Goal: Information Seeking & Learning: Learn about a topic

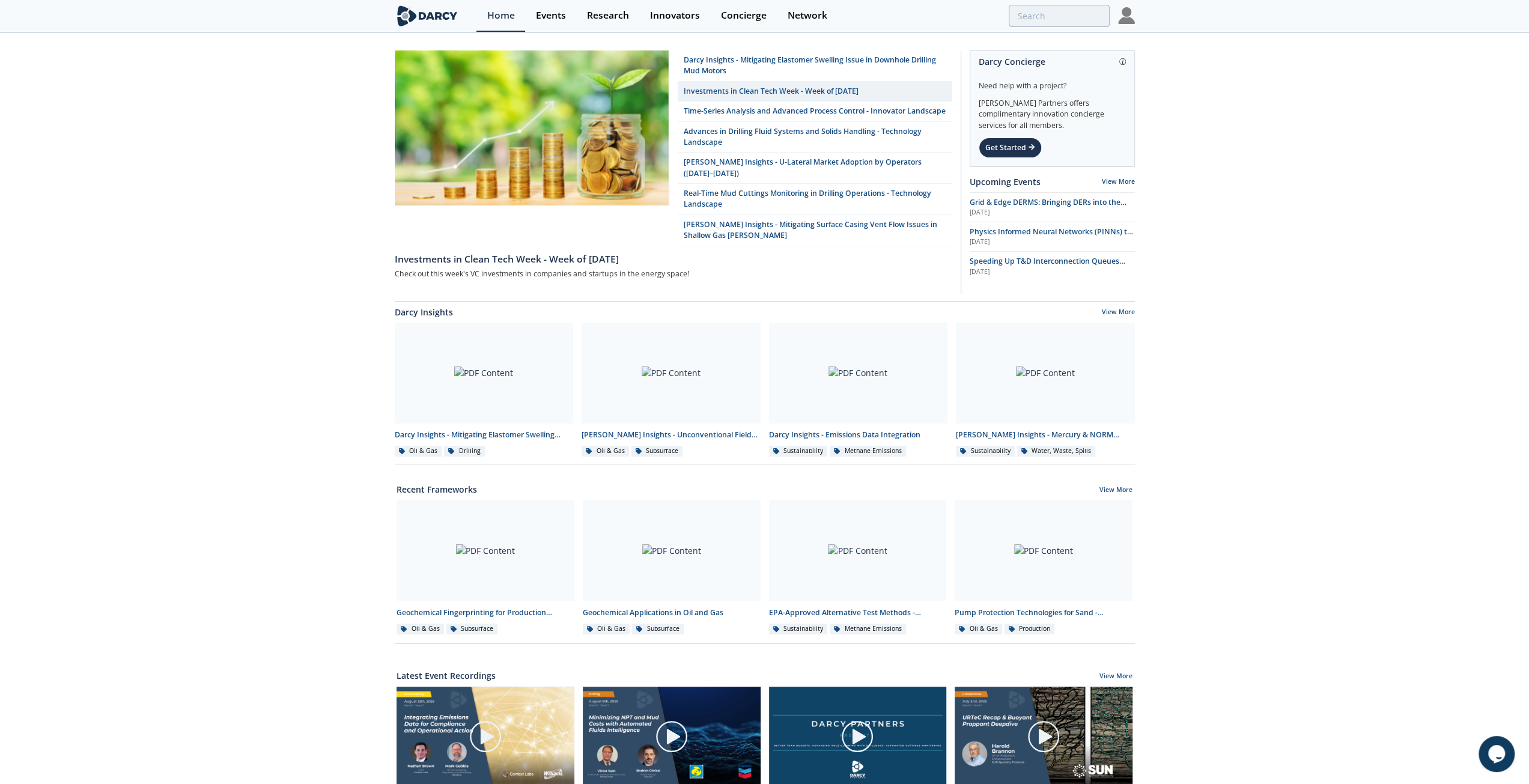
click at [1129, 21] on img at bounding box center [1125, 15] width 17 height 17
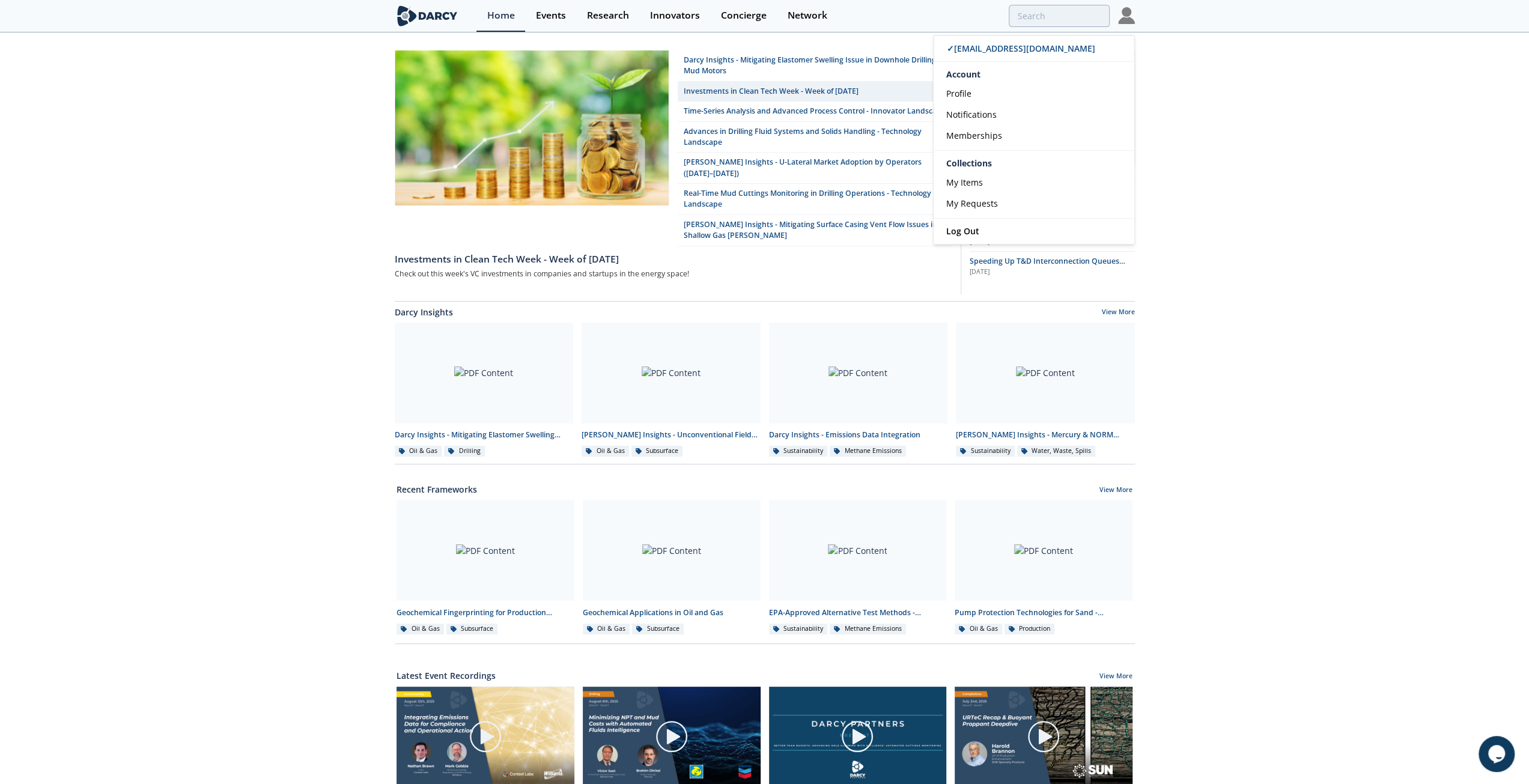
click at [1361, 152] on div "[PERSON_NAME] Insights - Mitigating Elastomer Swelling Issue in Downhole Drilli…" at bounding box center [764, 547] width 1529 height 1028
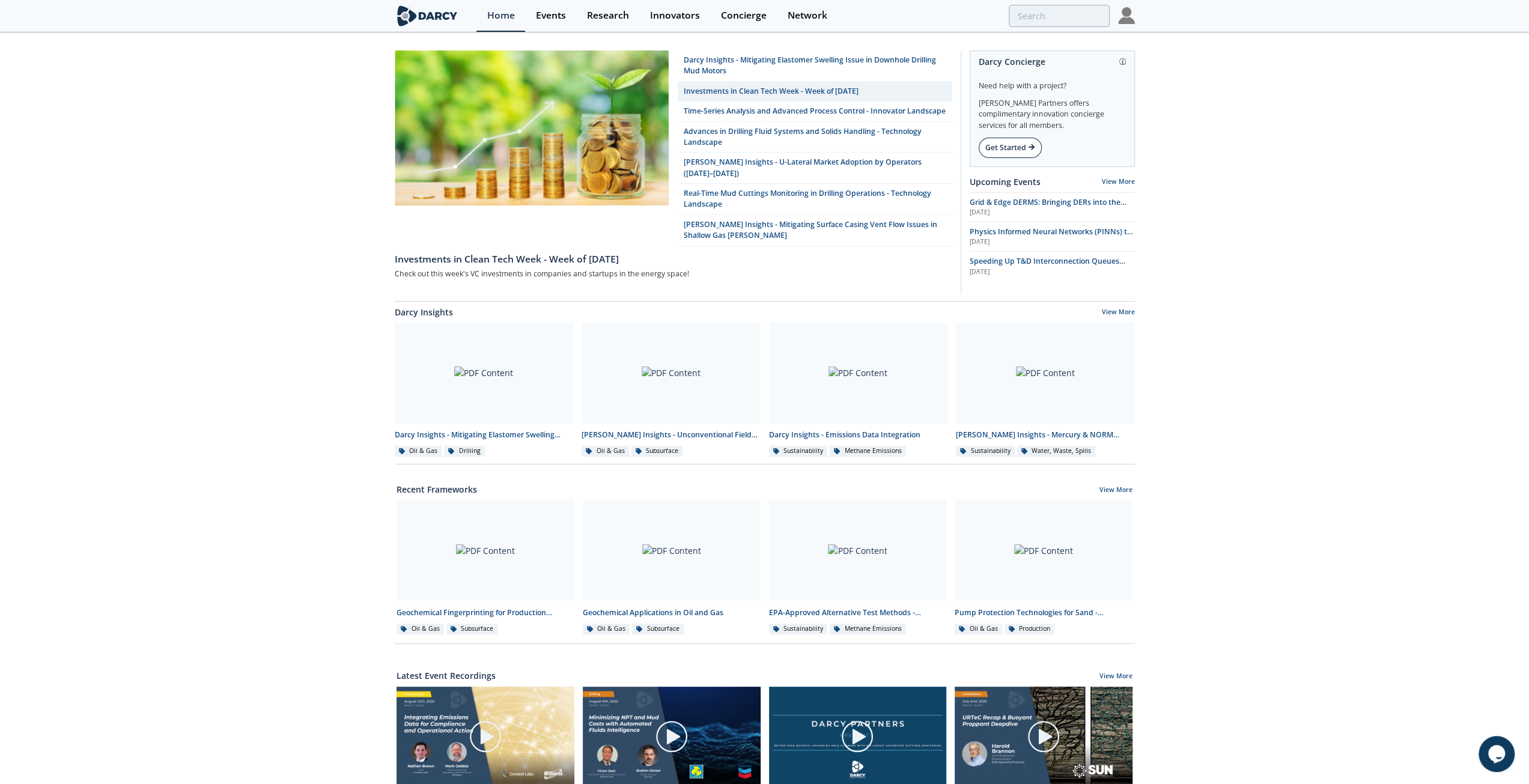
click at [1001, 156] on div "Get Started" at bounding box center [1011, 147] width 63 height 20
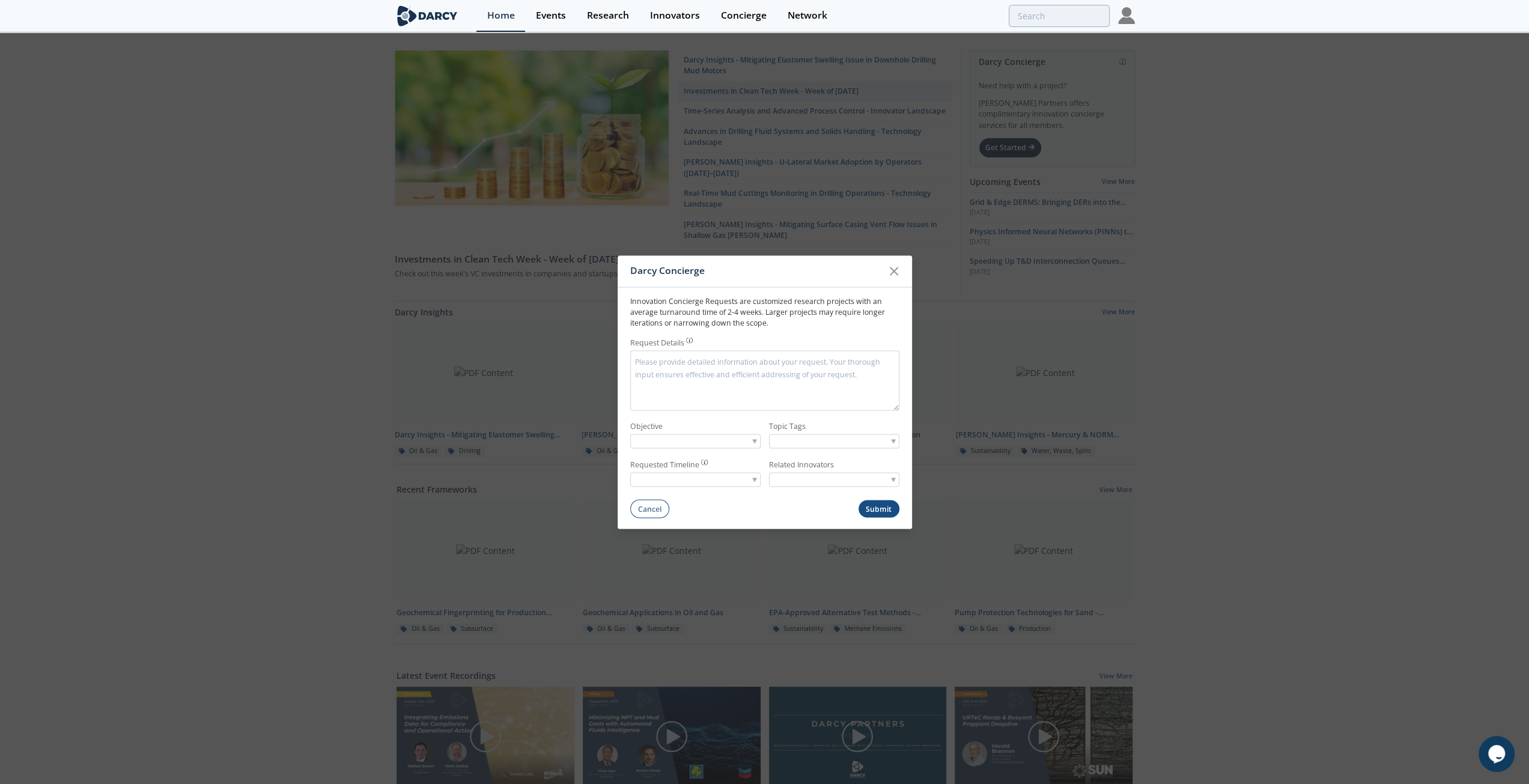
click at [893, 478] on span at bounding box center [893, 479] width 4 height 4
click at [891, 278] on icon at bounding box center [894, 271] width 14 height 14
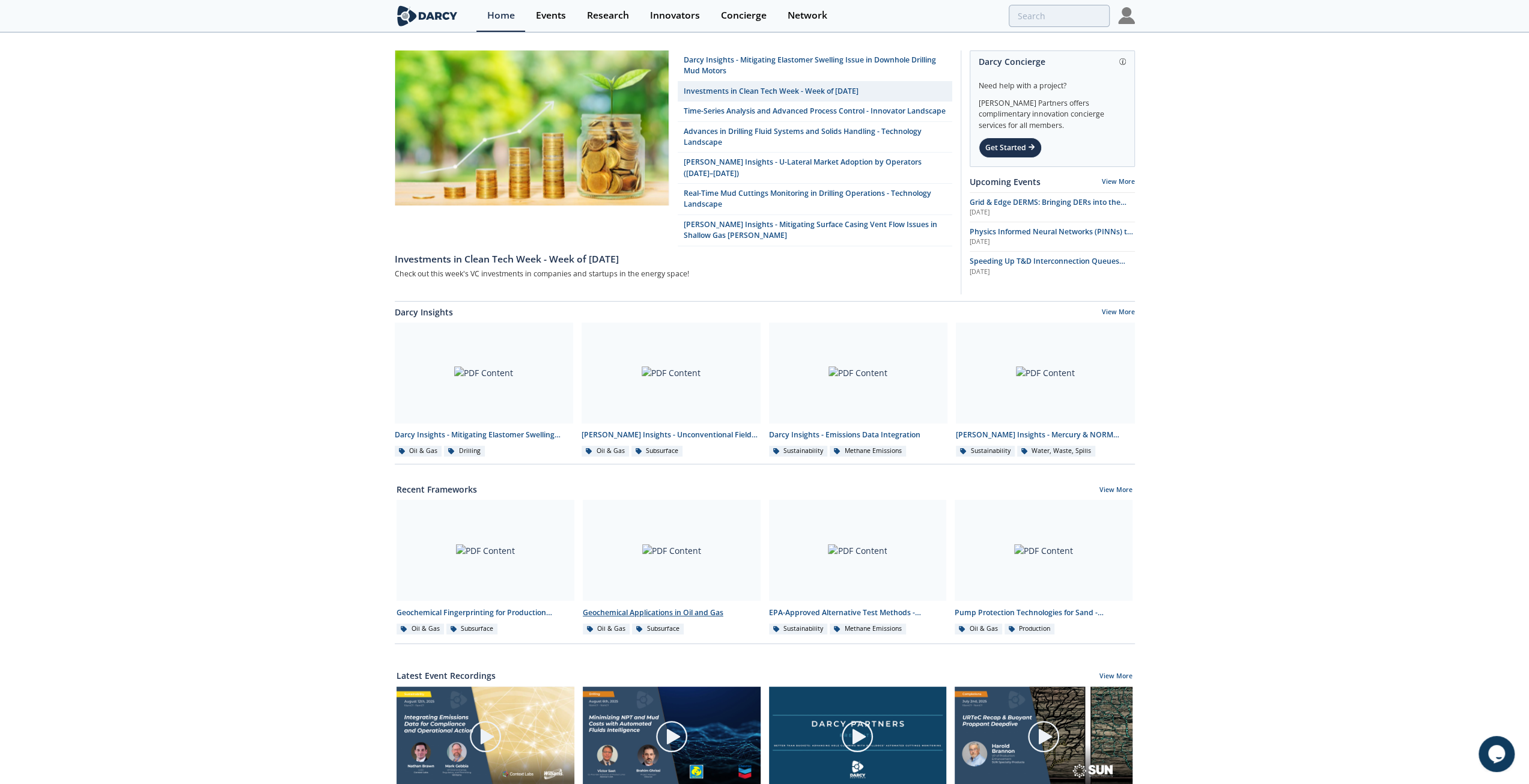
click at [674, 600] on link "Geochemical Applications in Oil and Gas Oil & Gas Subsurface" at bounding box center [671, 567] width 186 height 135
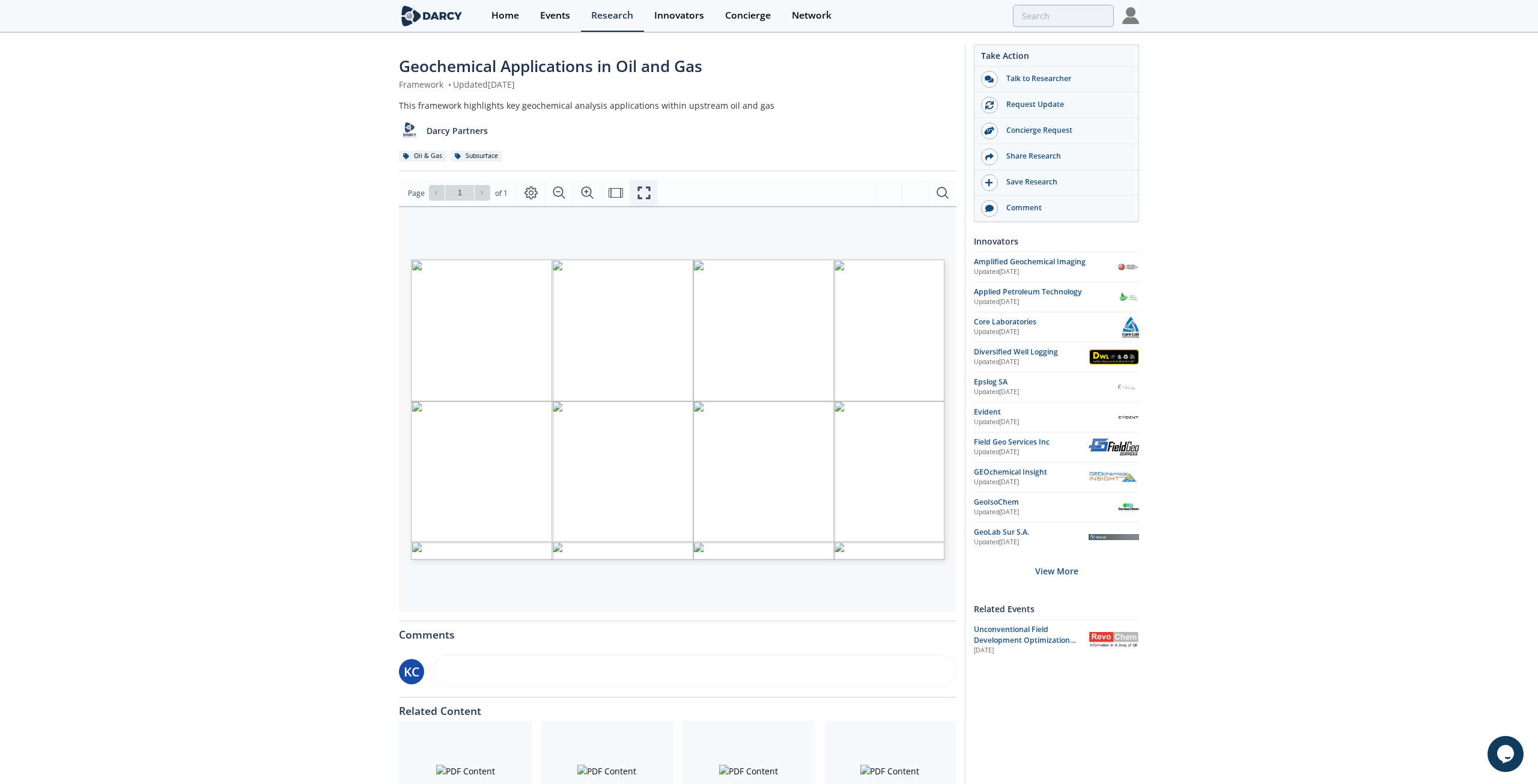
drag, startPoint x: 647, startPoint y: 192, endPoint x: 647, endPoint y: 244, distance: 52.0
click at [647, 192] on icon "Fullscreen" at bounding box center [644, 193] width 14 height 14
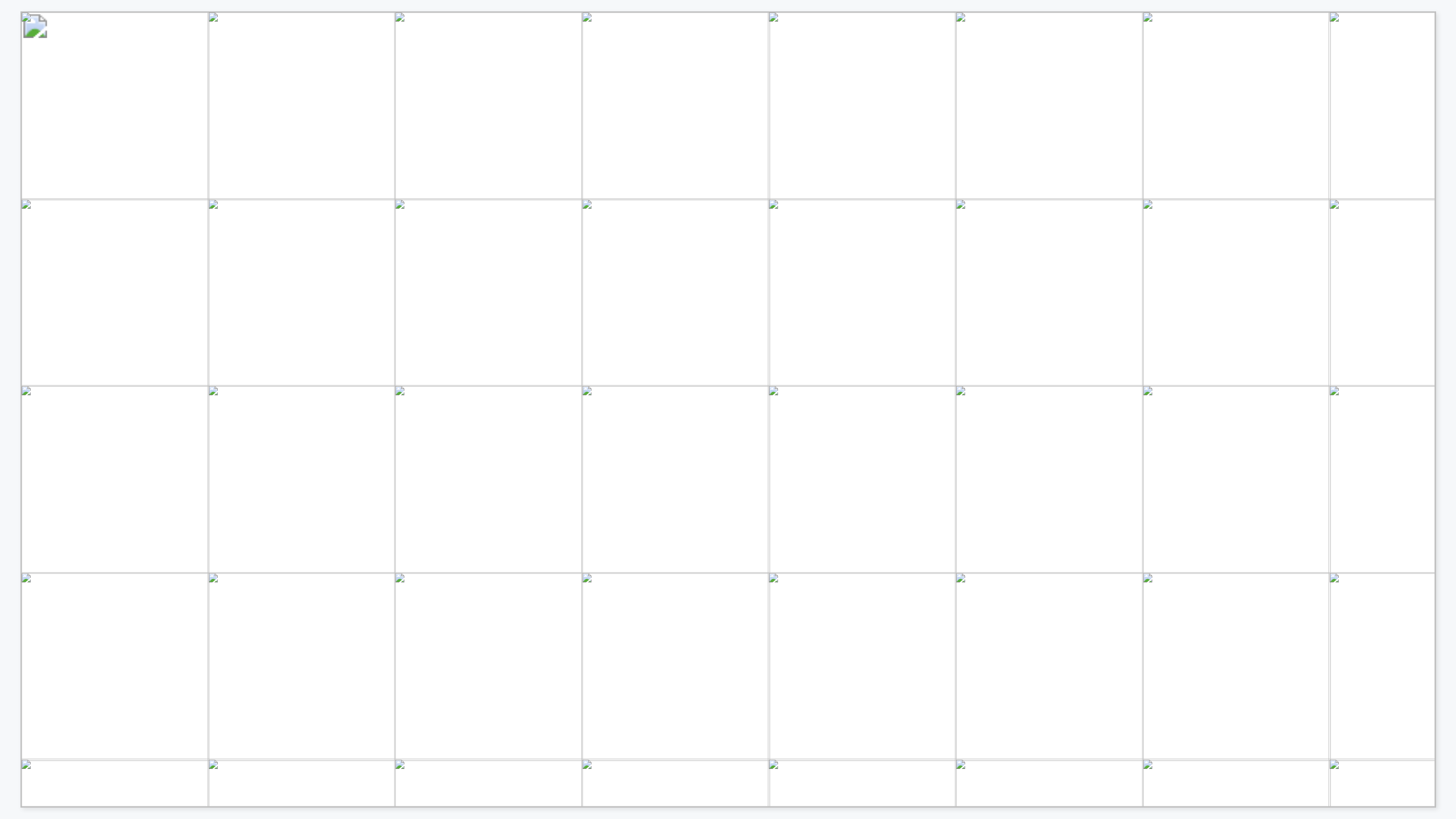
click at [232, 600] on span "white background" at bounding box center [242, 606] width 78 height 12
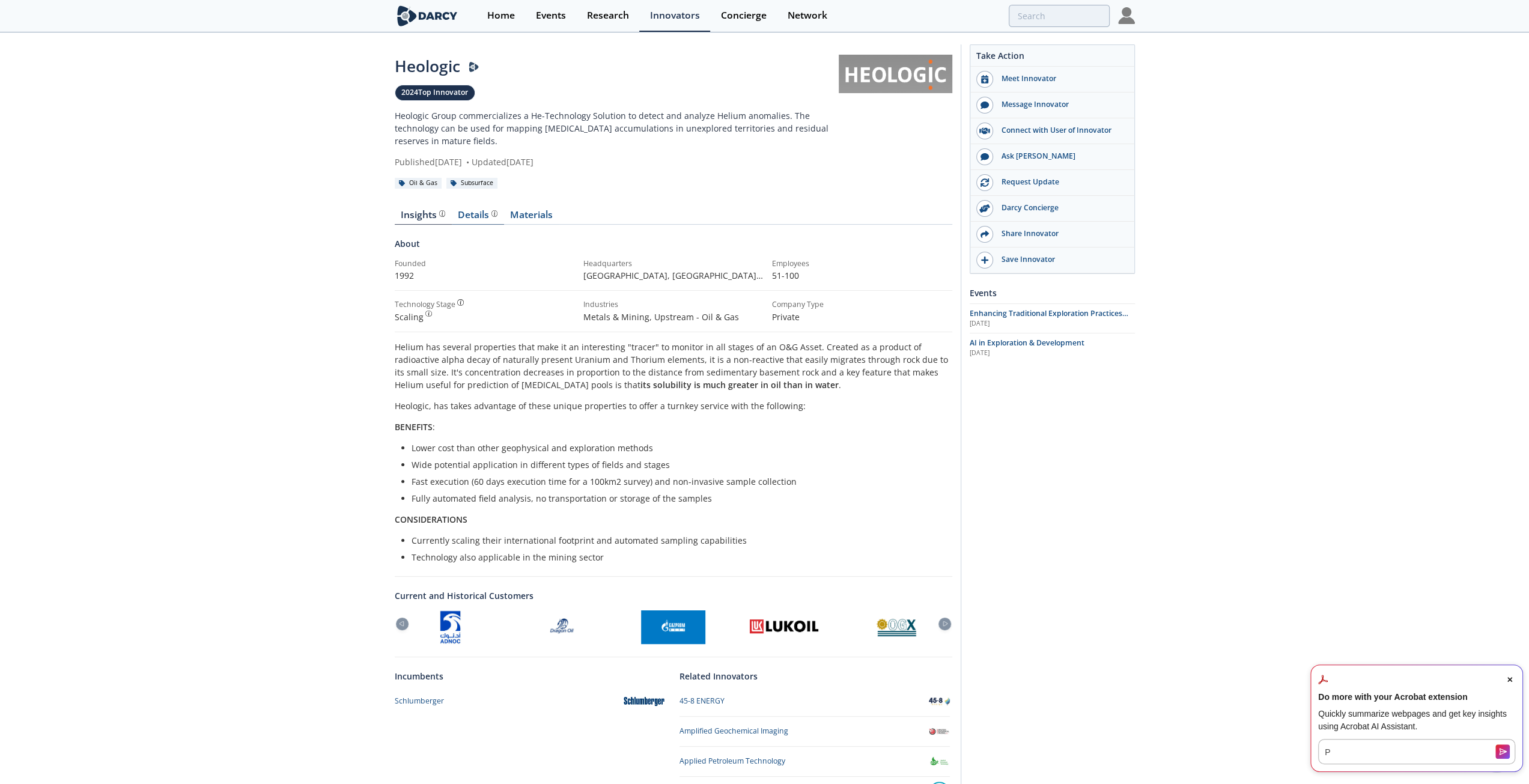
click at [464, 210] on div "Details" at bounding box center [477, 215] width 39 height 10
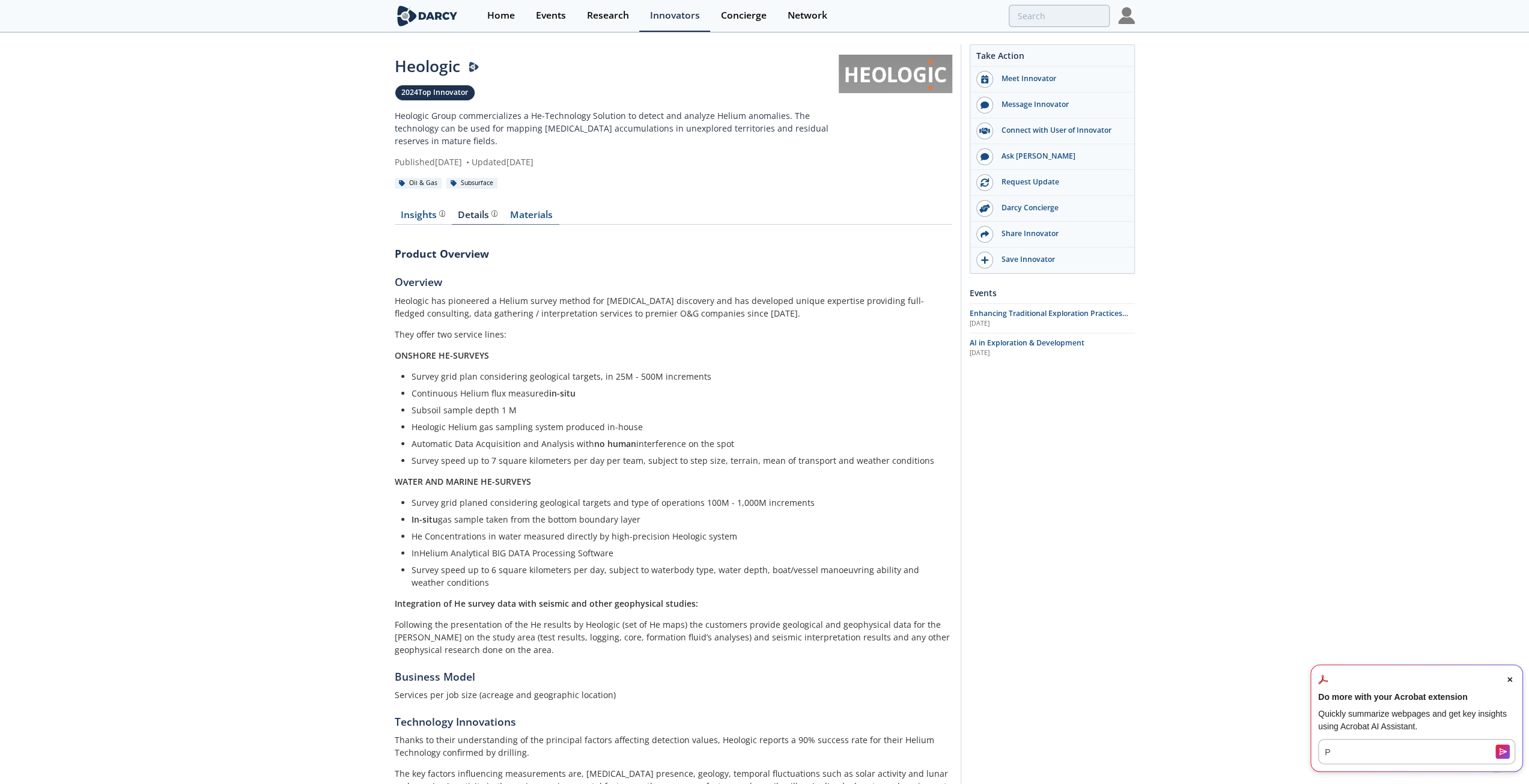
click at [547, 216] on link "Materials" at bounding box center [532, 217] width 55 height 14
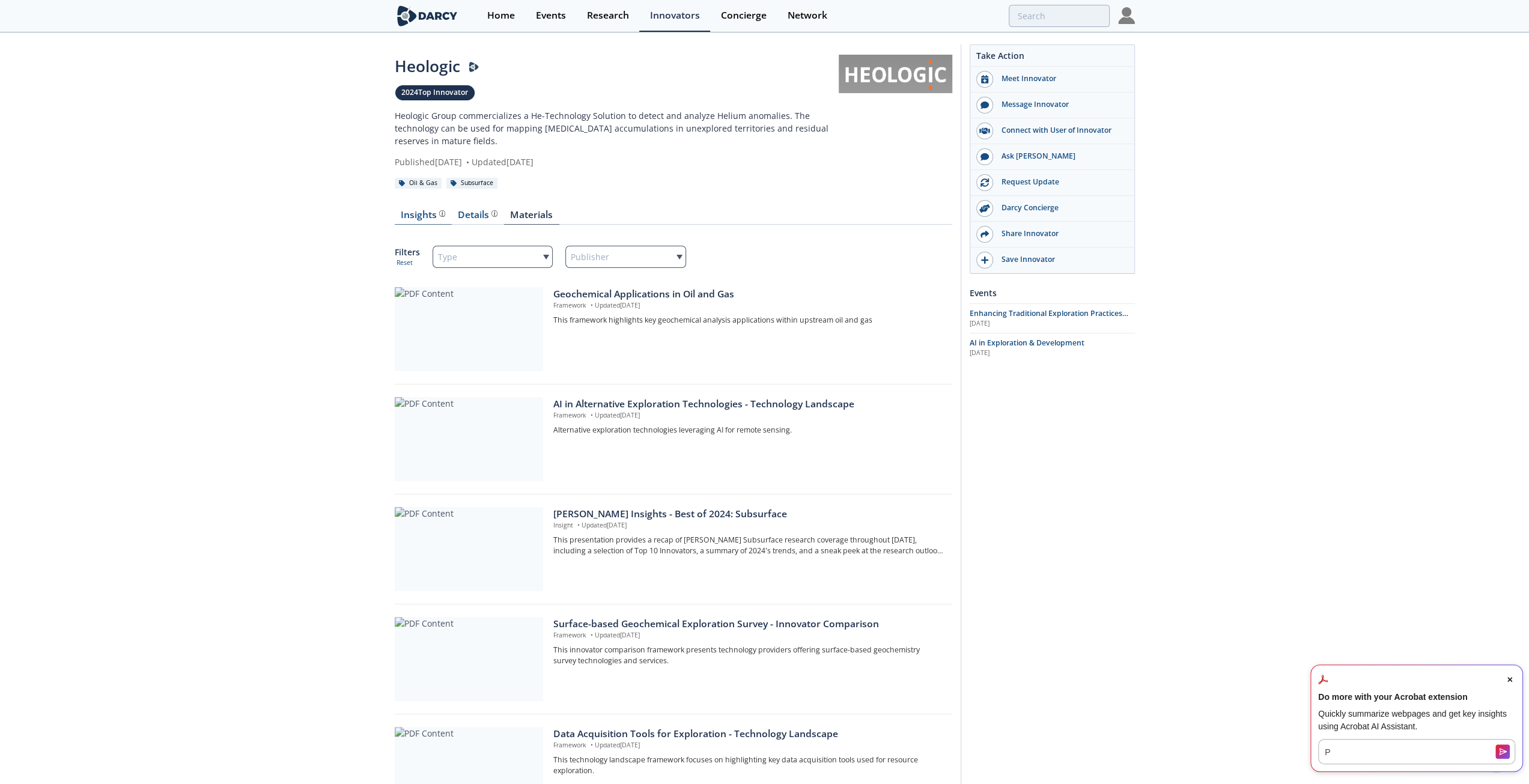
click at [414, 210] on div "Insights The Darcy Research team’s summarized opinion of the innovator, the com…" at bounding box center [423, 215] width 45 height 10
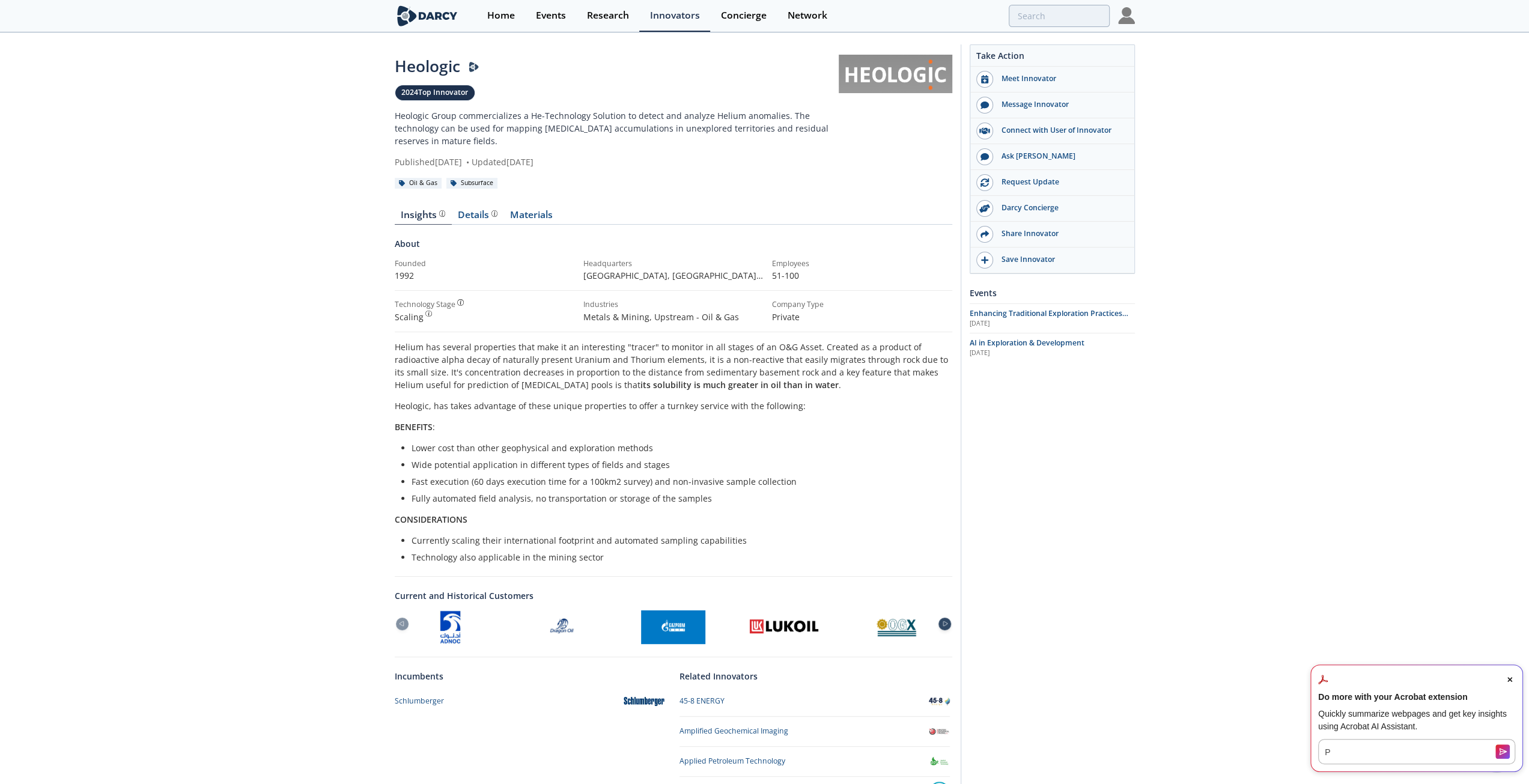
click at [947, 623] on icon at bounding box center [945, 624] width 14 height 5
click at [549, 20] on div "Events" at bounding box center [551, 15] width 30 height 10
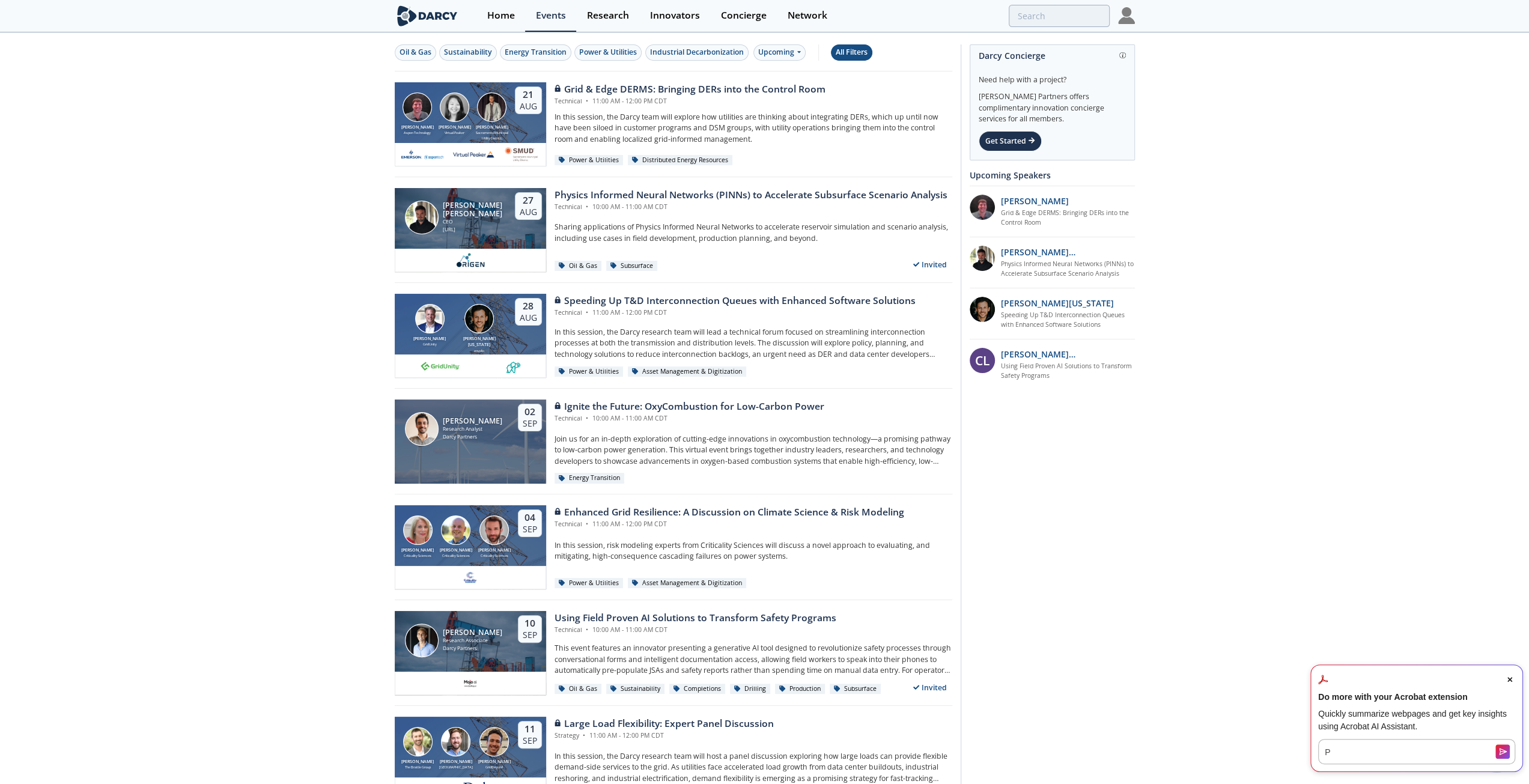
click at [838, 53] on div "All Filters" at bounding box center [852, 52] width 32 height 11
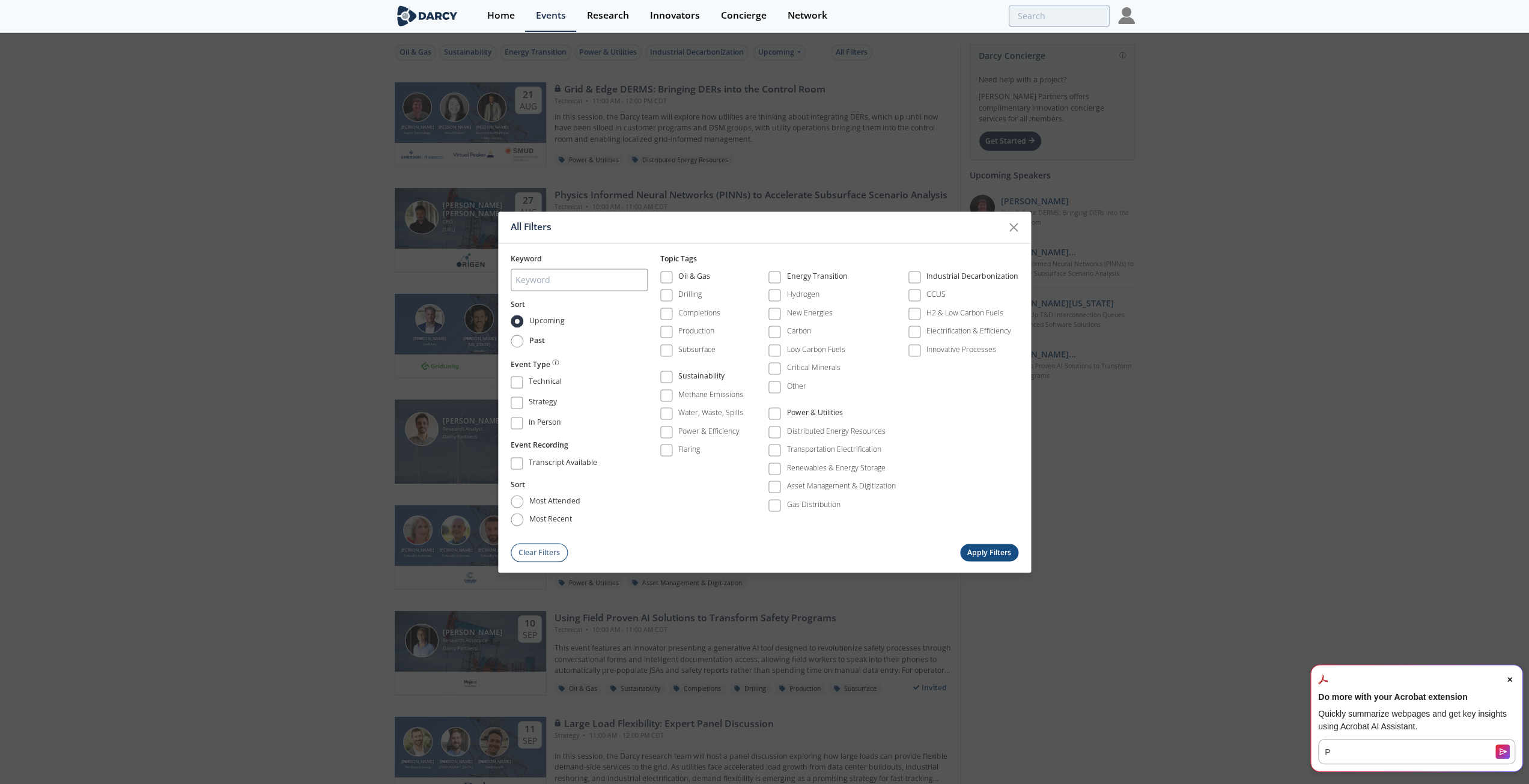
click at [529, 343] on label "Past" at bounding box center [528, 341] width 35 height 12
click at [523, 343] on input "Past" at bounding box center [517, 341] width 12 height 12
radio input "true"
click at [674, 352] on label "Subsurface" at bounding box center [689, 350] width 56 height 16
click at [685, 346] on div "Subsurface" at bounding box center [697, 349] width 37 height 11
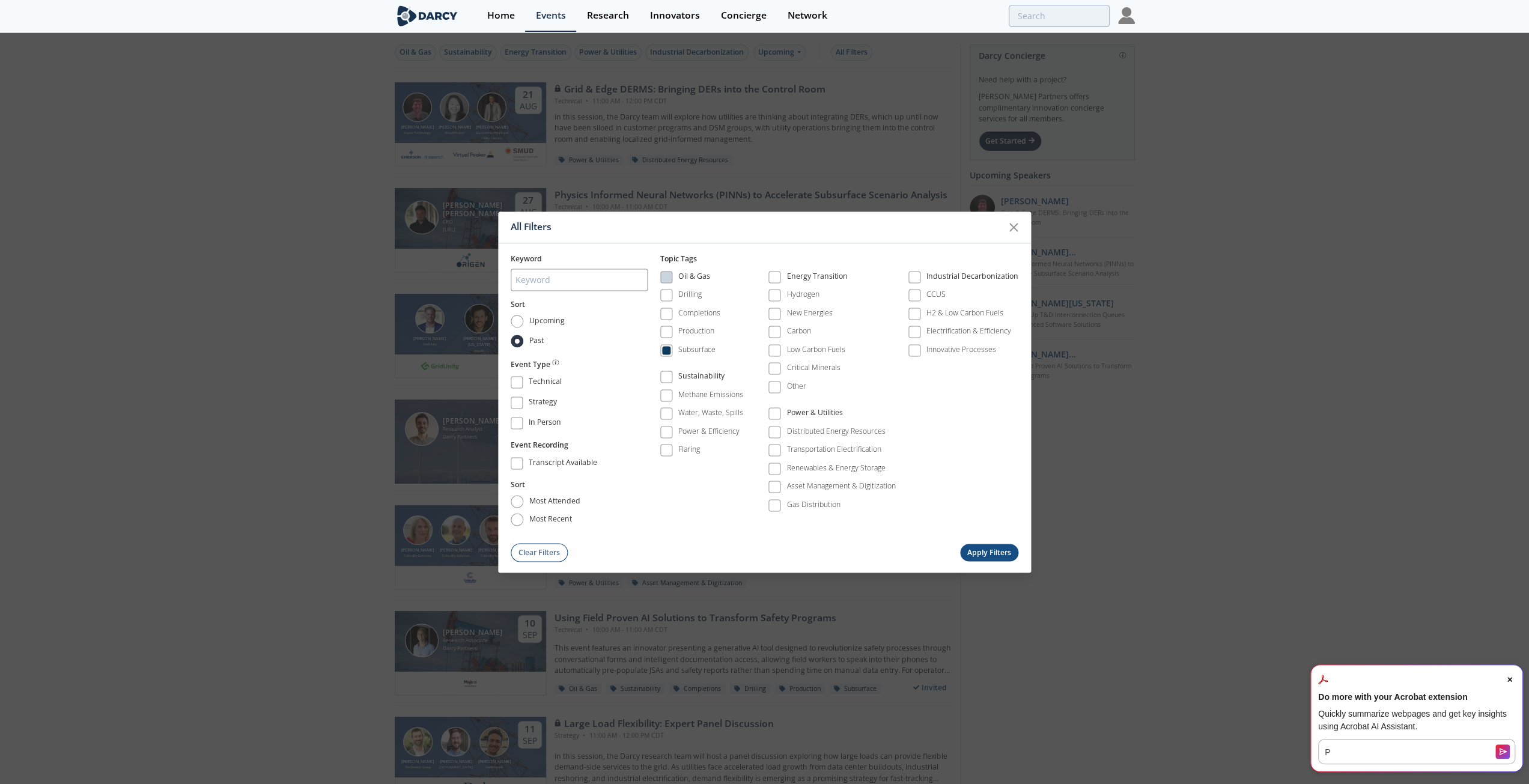
click at [973, 552] on button "Apply Filters" at bounding box center [989, 552] width 59 height 18
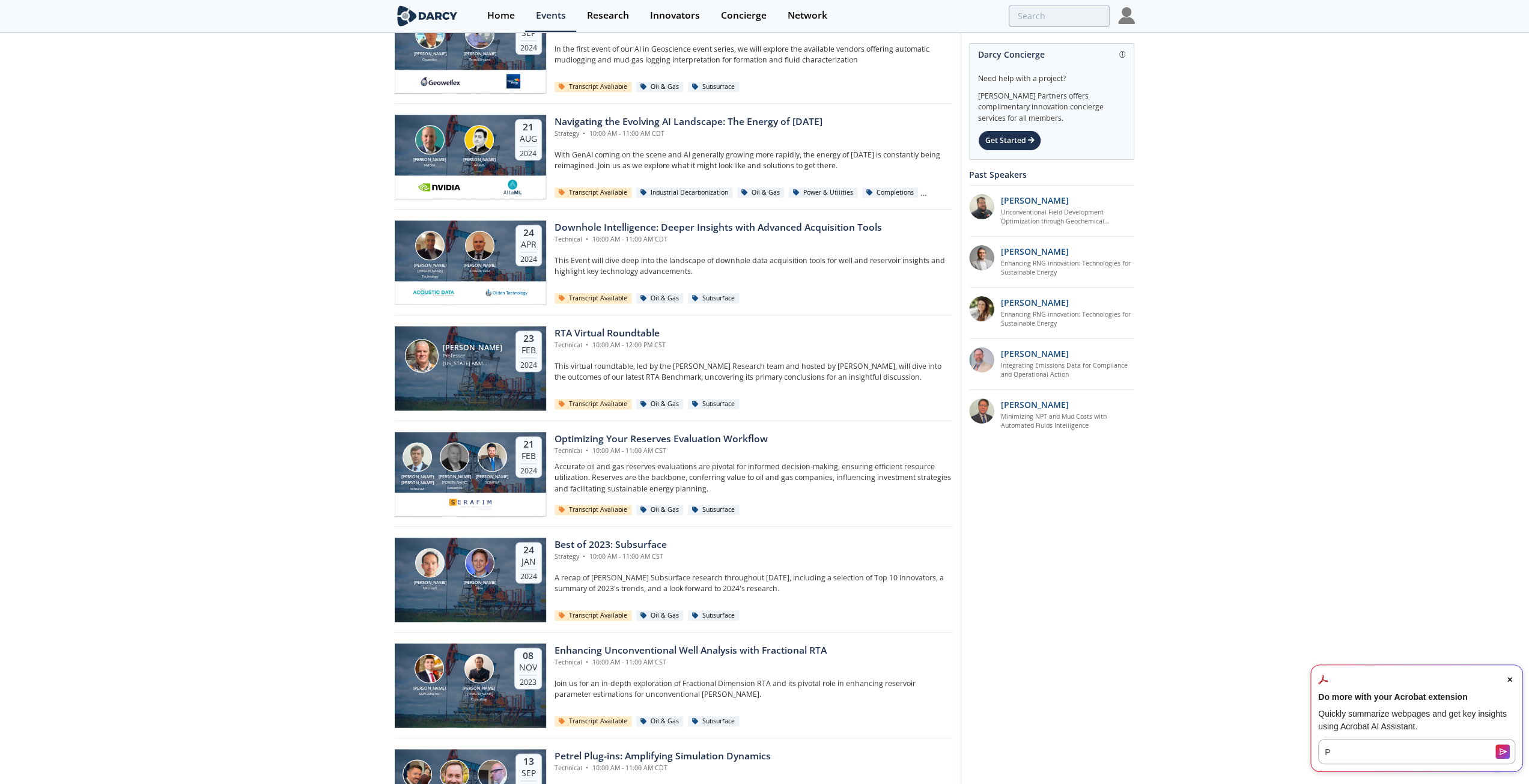
scroll to position [1501, 0]
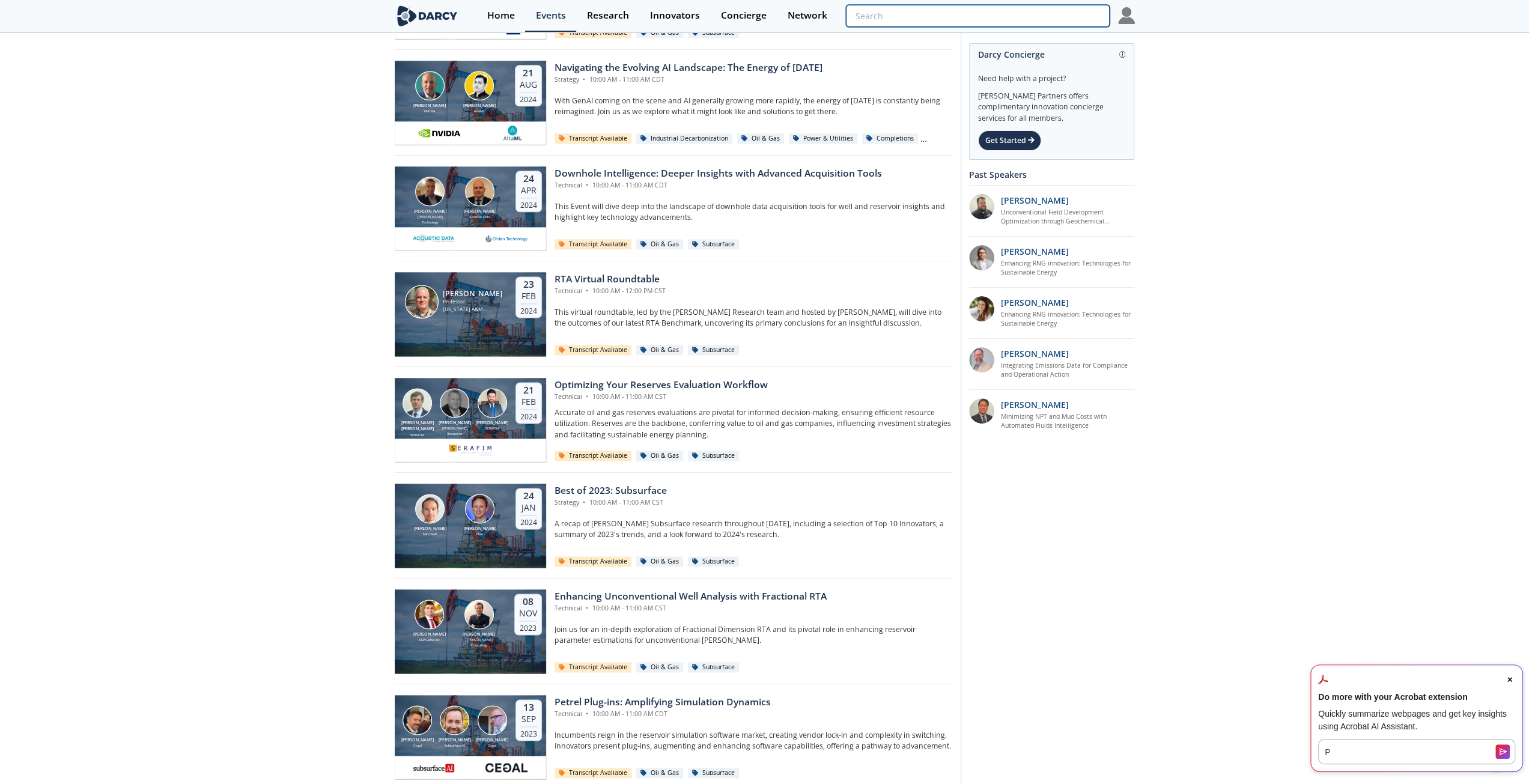
click at [1082, 23] on input "search" at bounding box center [977, 15] width 263 height 22
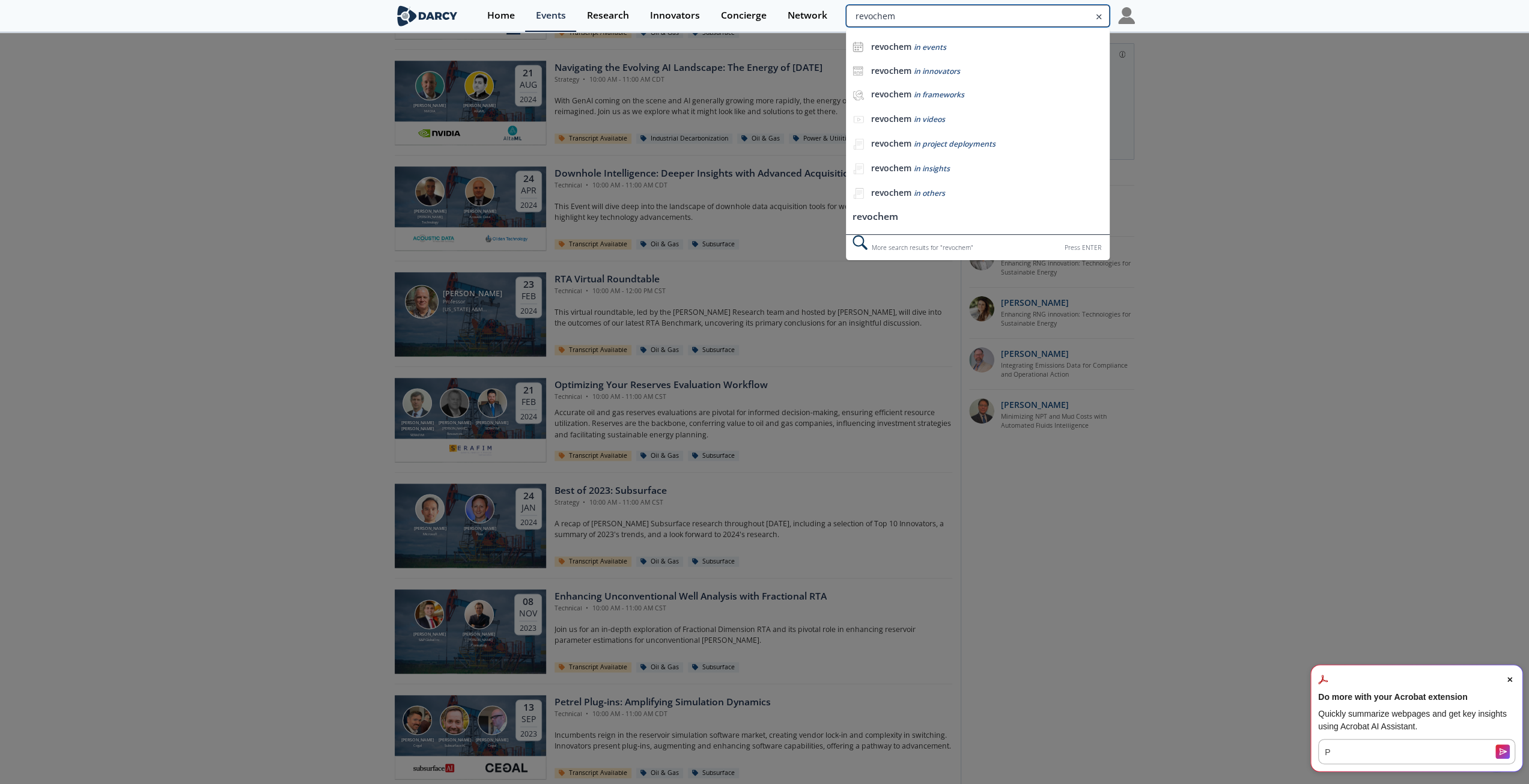
type input "revochem"
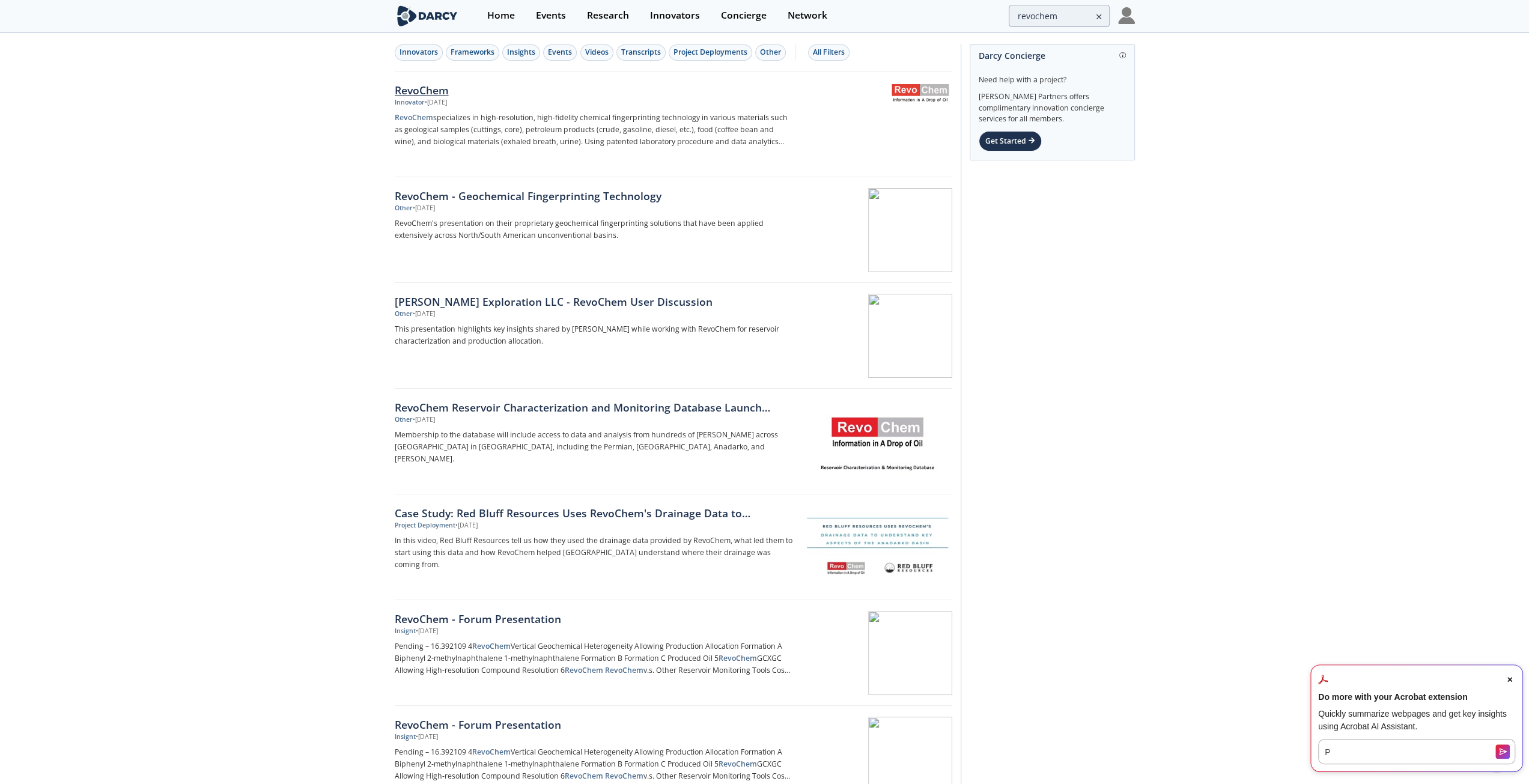
click at [409, 89] on div "RevoChem" at bounding box center [593, 90] width 397 height 16
